Goal: Communication & Community: Answer question/provide support

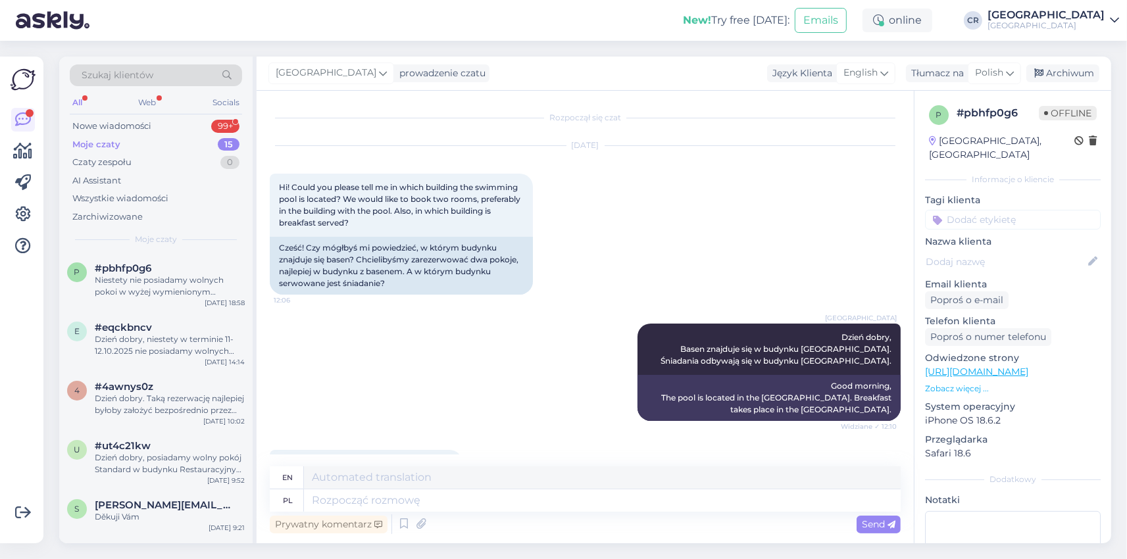
scroll to position [368, 0]
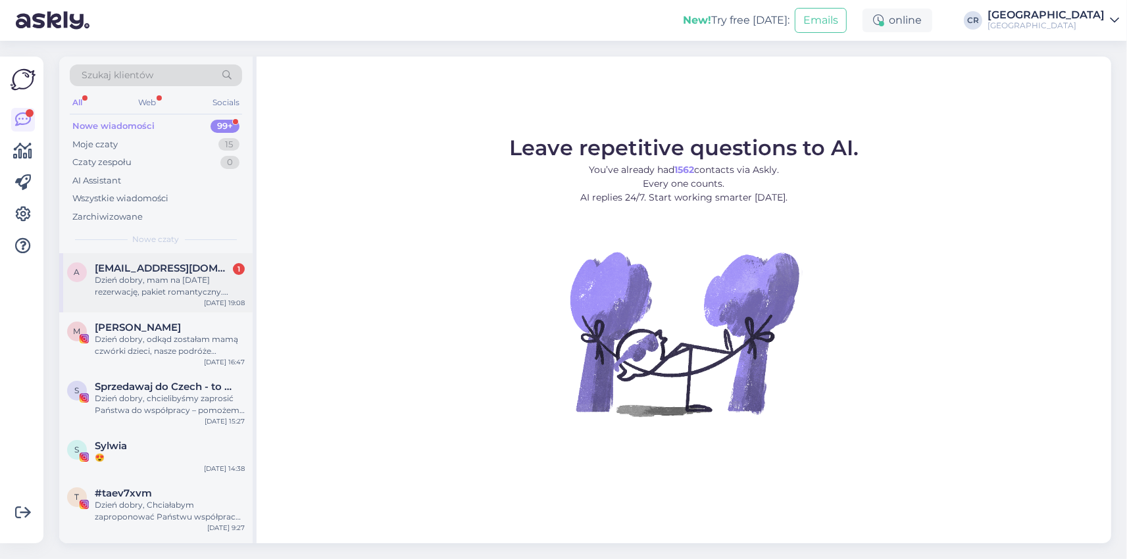
click at [143, 268] on span "[EMAIL_ADDRESS][DOMAIN_NAME]" at bounding box center [163, 268] width 137 height 12
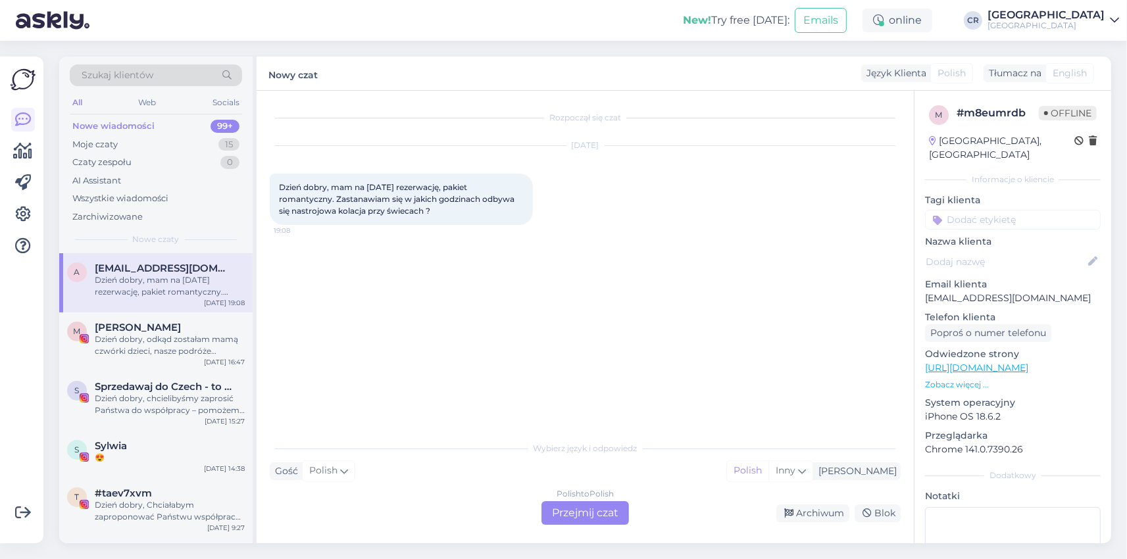
click at [558, 510] on div "Polish to Polish Przejmij czat" at bounding box center [584, 513] width 87 height 24
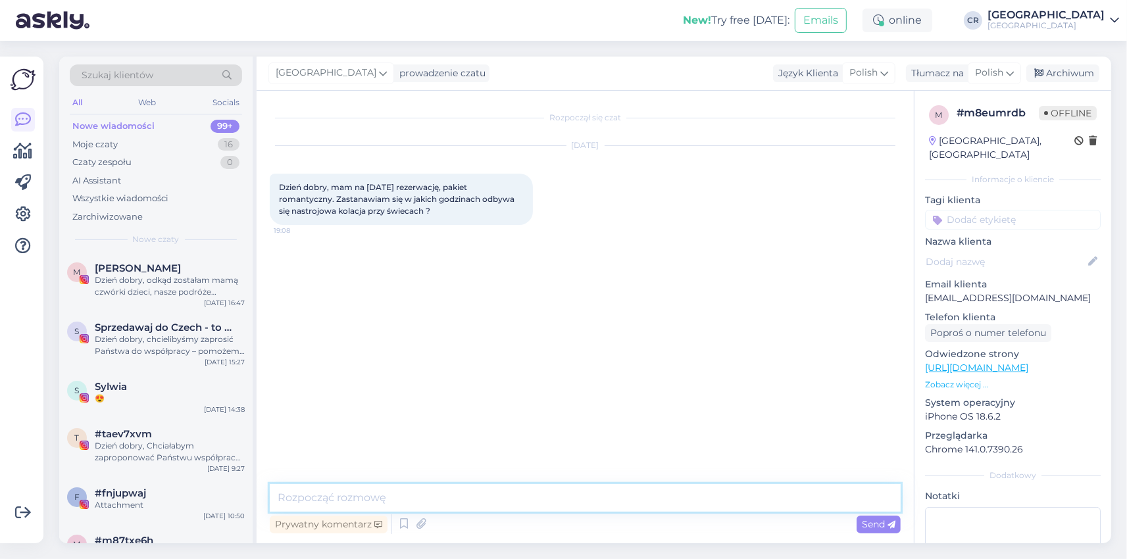
click at [410, 494] on textarea at bounding box center [585, 498] width 631 height 28
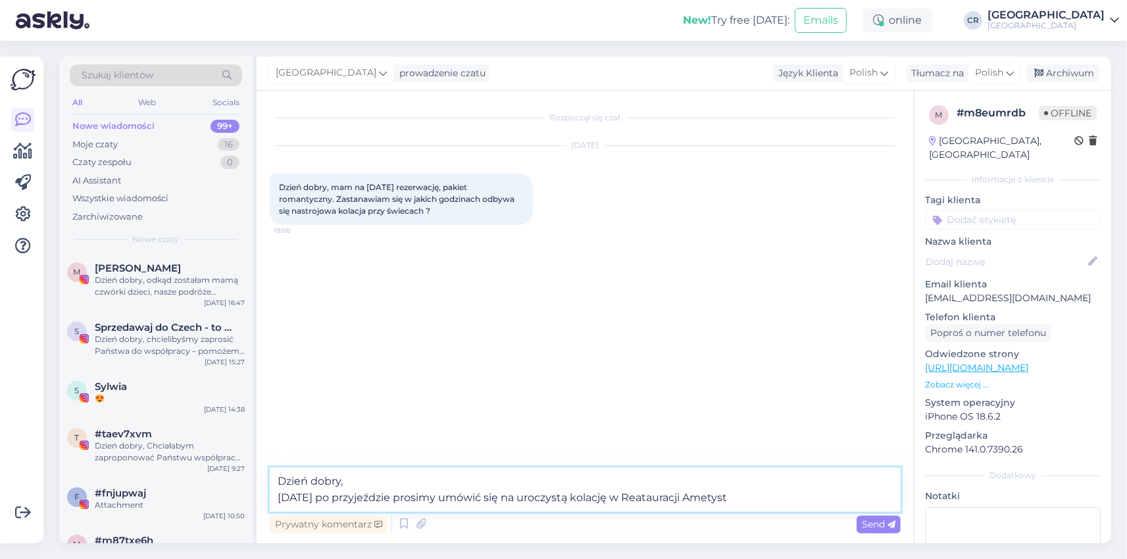
click at [633, 501] on textarea "Dzień dobry, [DATE] po przyjeździe prosimy umówić się na uroczystą kolację w Re…" at bounding box center [585, 490] width 631 height 44
click at [742, 499] on textarea "Dzień dobry, [DATE] po przyjeździe prosimy umówić się na uroczystą kolację w Re…" at bounding box center [585, 490] width 631 height 44
click at [491, 498] on textarea "Dzień dobry, [DATE] po przyjeździe prosimy umówić się na uroczystą kolację w Re…" at bounding box center [585, 490] width 631 height 44
click at [512, 500] on textarea "Dzień dobry, [DATE] po przyjeździe prosimy umówić się na uroczystą kolację w Re…" at bounding box center [585, 490] width 631 height 44
click at [658, 495] on textarea "Dzień dobry, [DATE] po przyjeździe prosimy umówić się na dzień oraz godzinę uro…" at bounding box center [585, 490] width 631 height 44
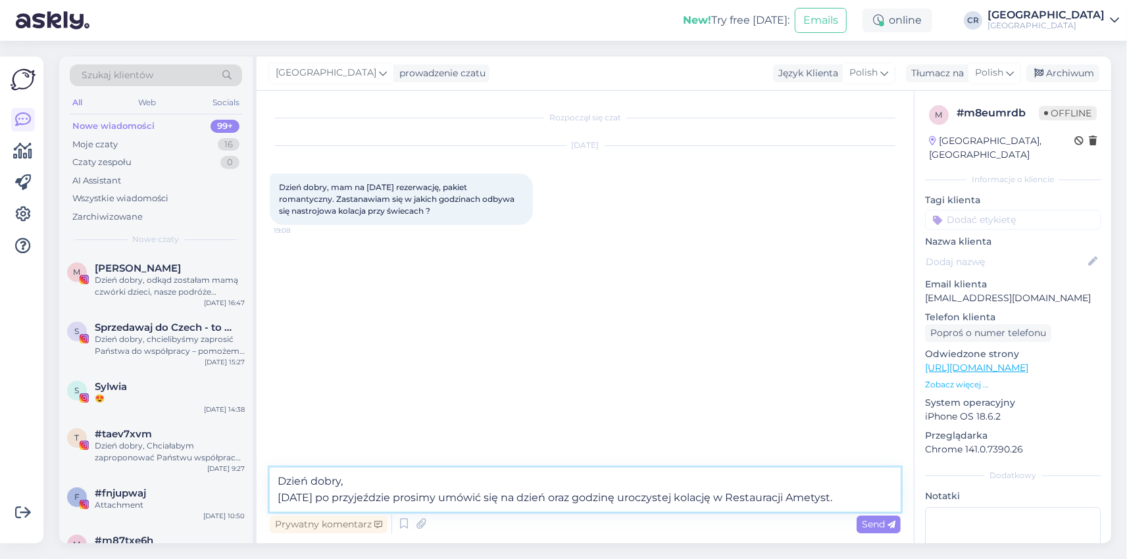
click at [704, 491] on textarea "Dzień dobry, [DATE] po przyjeździe prosimy umówić się na dzień oraz godzinę uro…" at bounding box center [585, 490] width 631 height 44
click at [831, 496] on textarea "Dzień dobry, [DATE] po przyjeździe prosimy umówić się na dzień oraz godzinę uro…" at bounding box center [585, 490] width 631 height 44
type textarea "Dzień dobry, [DATE] po przyjeździe prosimy umówić się na dzień oraz godzinę uro…"
drag, startPoint x: 867, startPoint y: 518, endPoint x: 831, endPoint y: 506, distance: 38.1
click at [868, 518] on div "Send" at bounding box center [878, 525] width 44 height 18
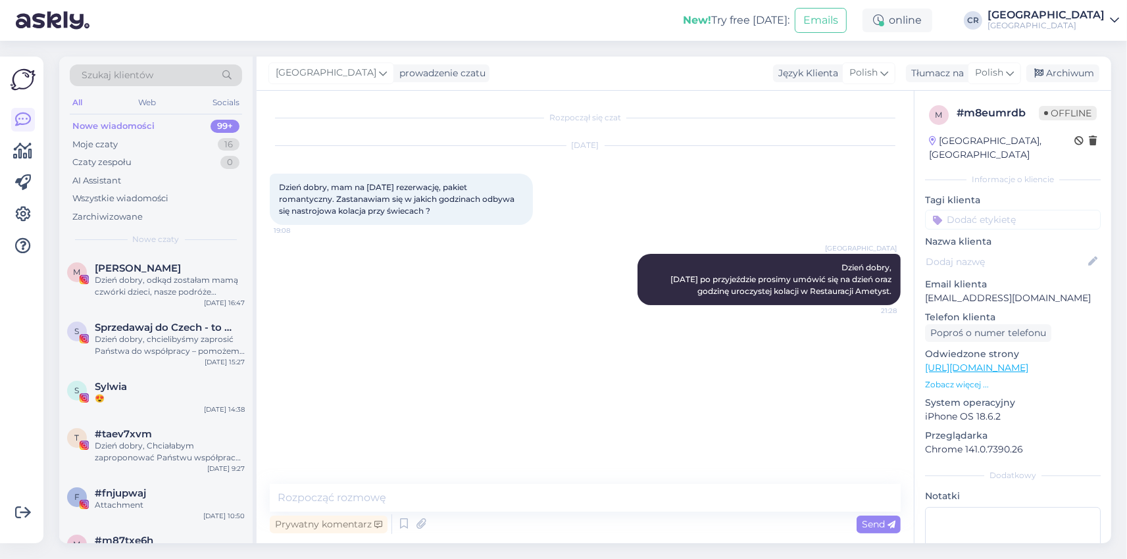
click at [449, 362] on div "Rozpoczął się czat [DATE] Dzień dobry, mam na [DATE] rezerwację, pakiet romanty…" at bounding box center [591, 288] width 643 height 368
click at [316, 496] on textarea at bounding box center [585, 498] width 631 height 28
click at [383, 433] on div "Rozpoczął się czat [DATE] Dzień dobry, mam na [DATE] rezerwację, pakiet romanty…" at bounding box center [591, 288] width 643 height 368
click at [323, 497] on textarea at bounding box center [585, 498] width 631 height 28
type textarea "Z"
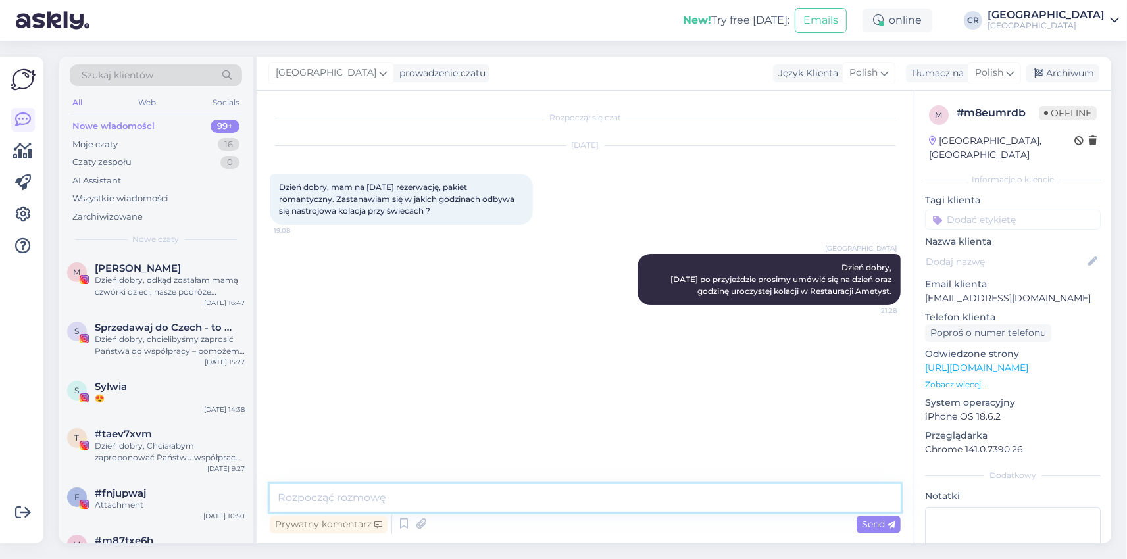
click at [316, 499] on textarea at bounding box center [585, 498] width 631 height 28
type textarea "Prawdopodobnie zaoferowane godziny będą w okolicy 17-20."
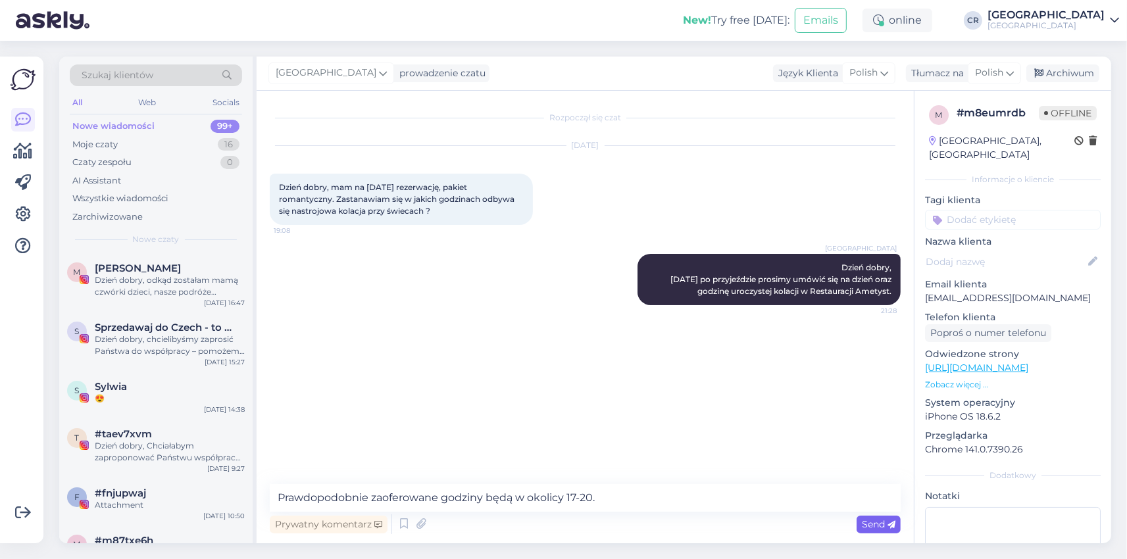
click at [887, 525] on span "Send" at bounding box center [879, 524] width 34 height 12
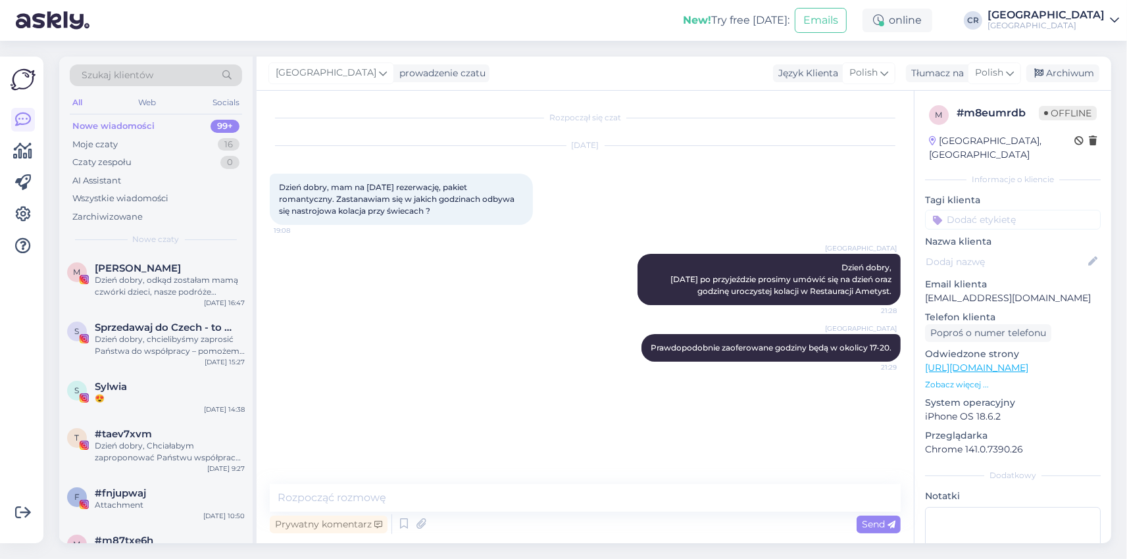
click at [547, 424] on div "Rozpoczął się czat [DATE] Dzień dobry, mam na [DATE] rezerwację, pakiet romanty…" at bounding box center [591, 288] width 643 height 368
